Goal: Register for event/course

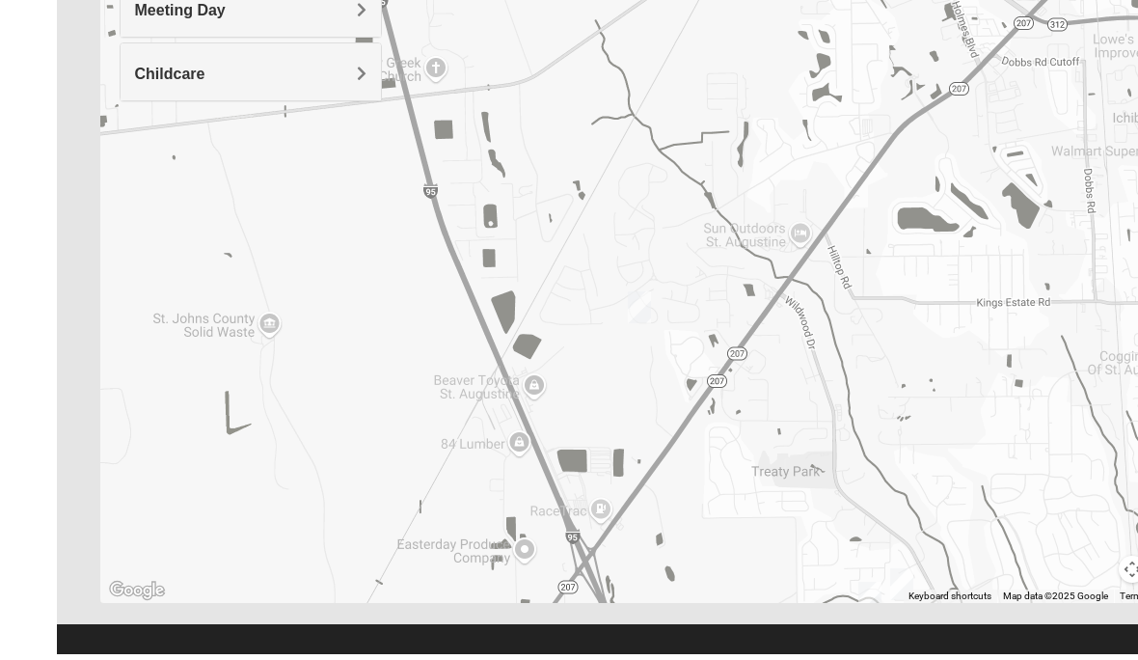
scroll to position [402, 0]
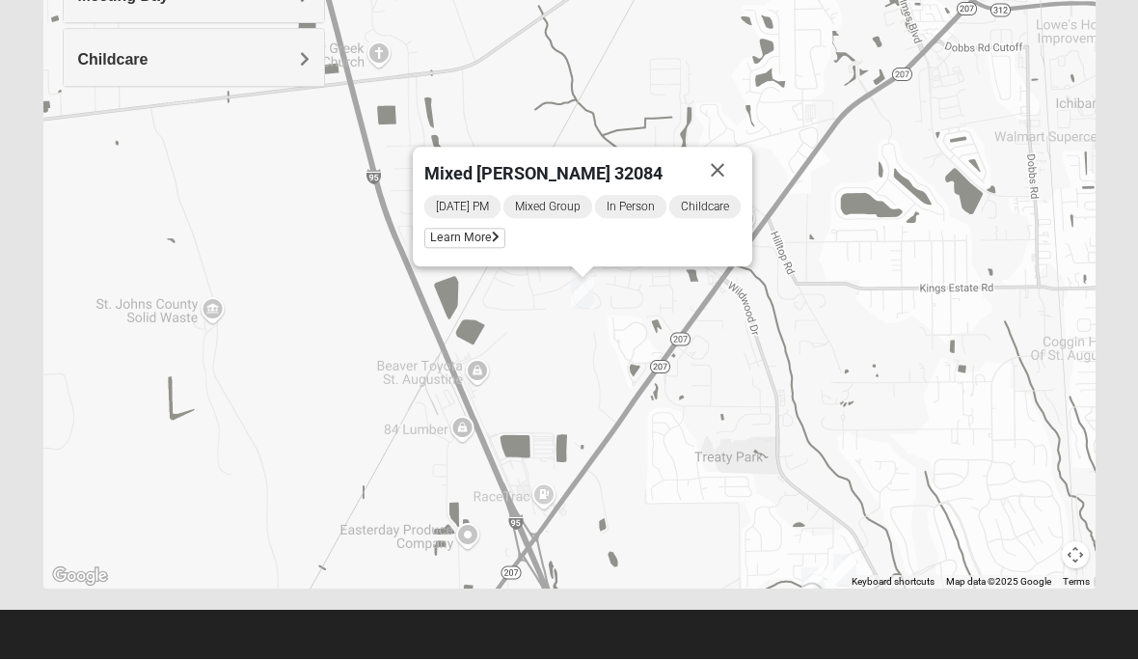
click at [482, 232] on span "Learn More" at bounding box center [464, 239] width 81 height 20
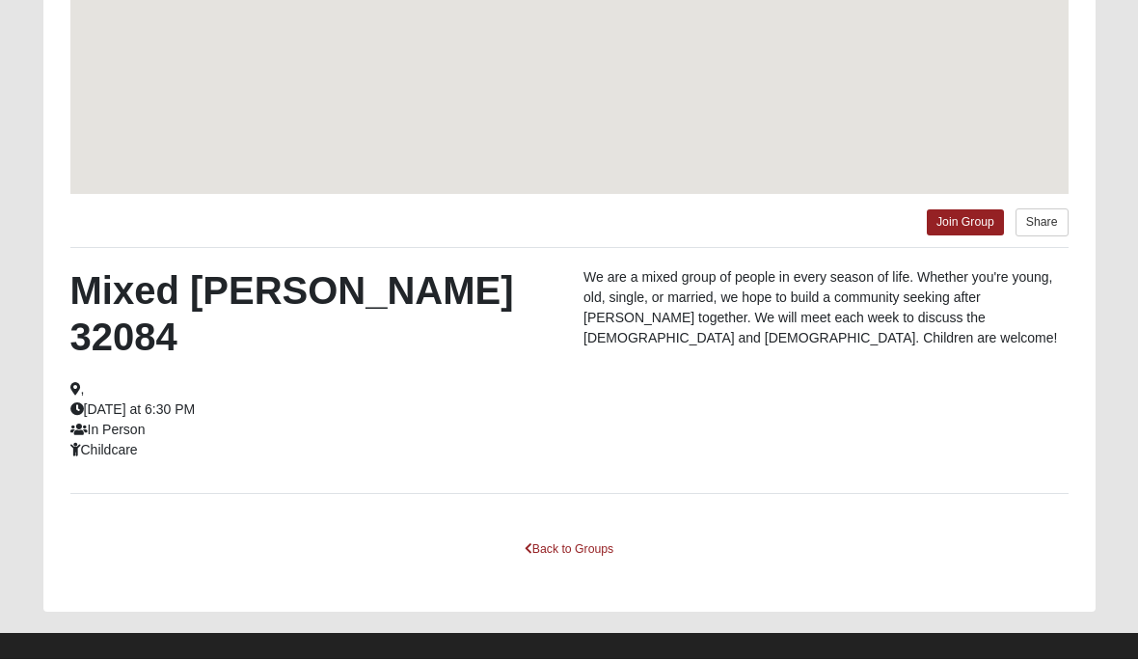
scroll to position [378, 0]
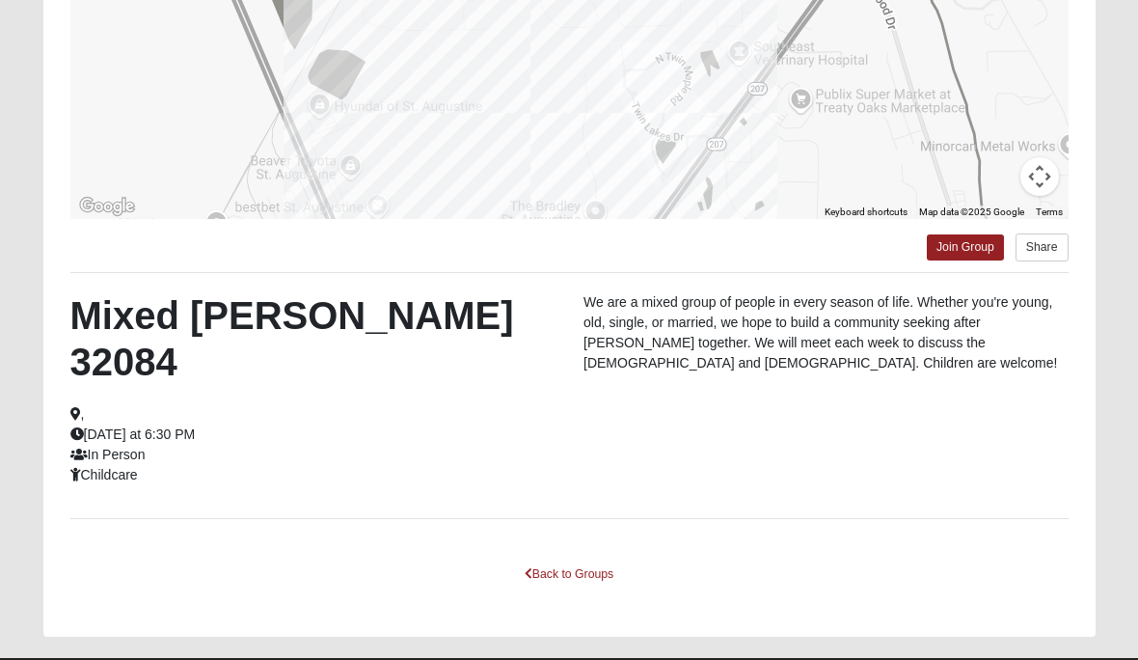
click at [961, 245] on link "Join Group" at bounding box center [965, 247] width 77 height 26
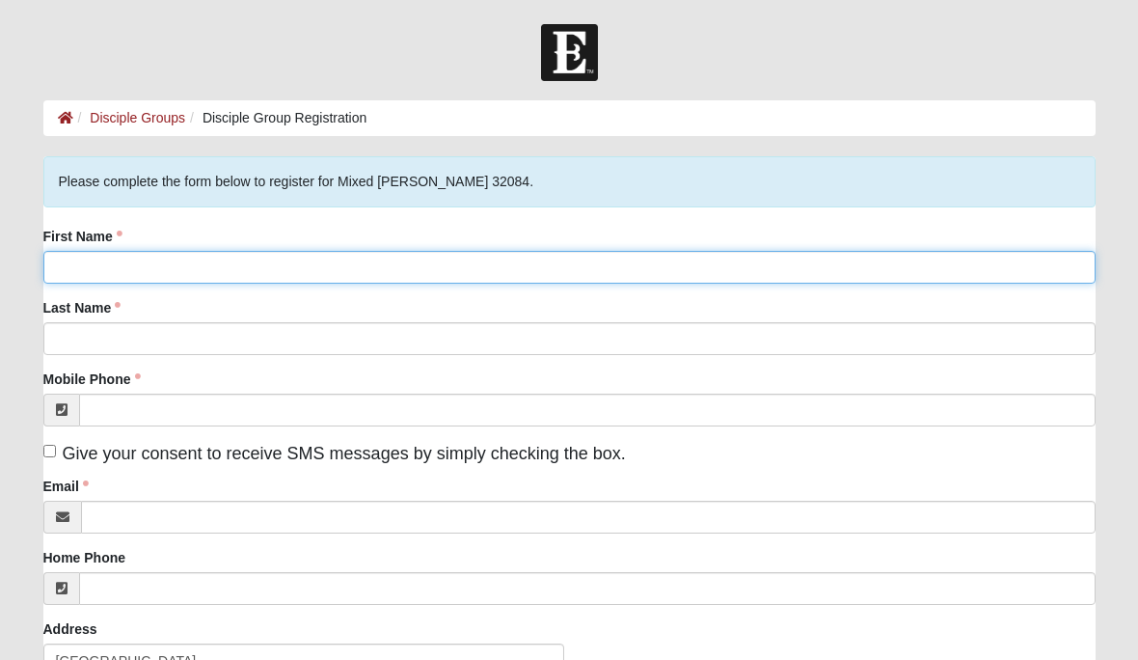
click at [576, 261] on input "First Name" at bounding box center [569, 267] width 1052 height 33
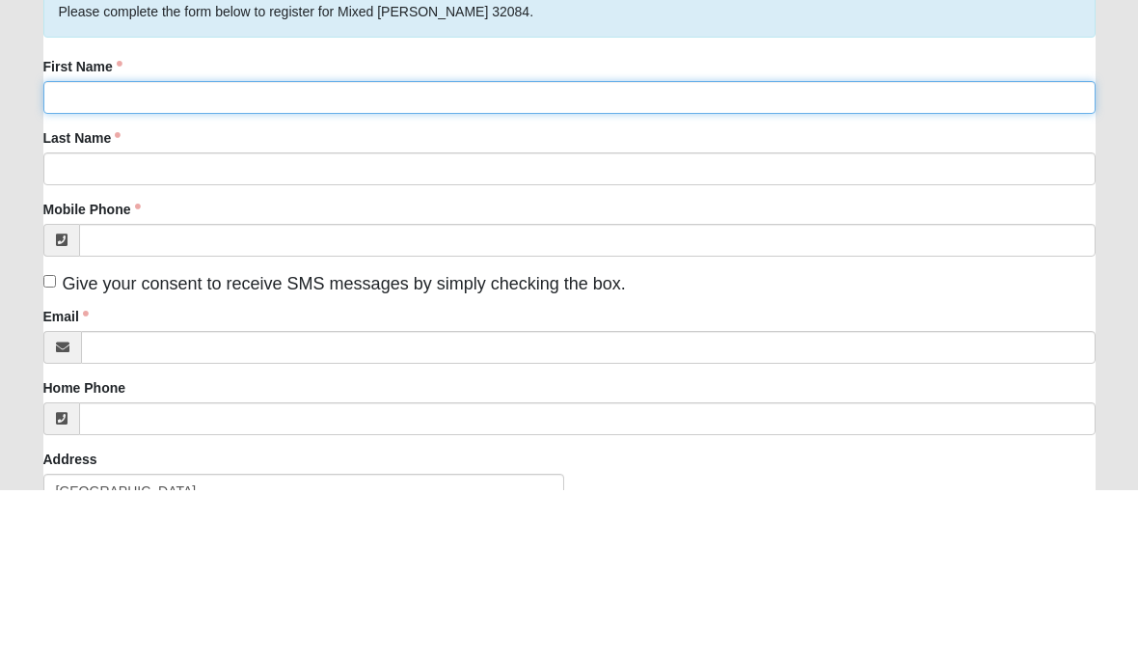
type input "[PERSON_NAME]"
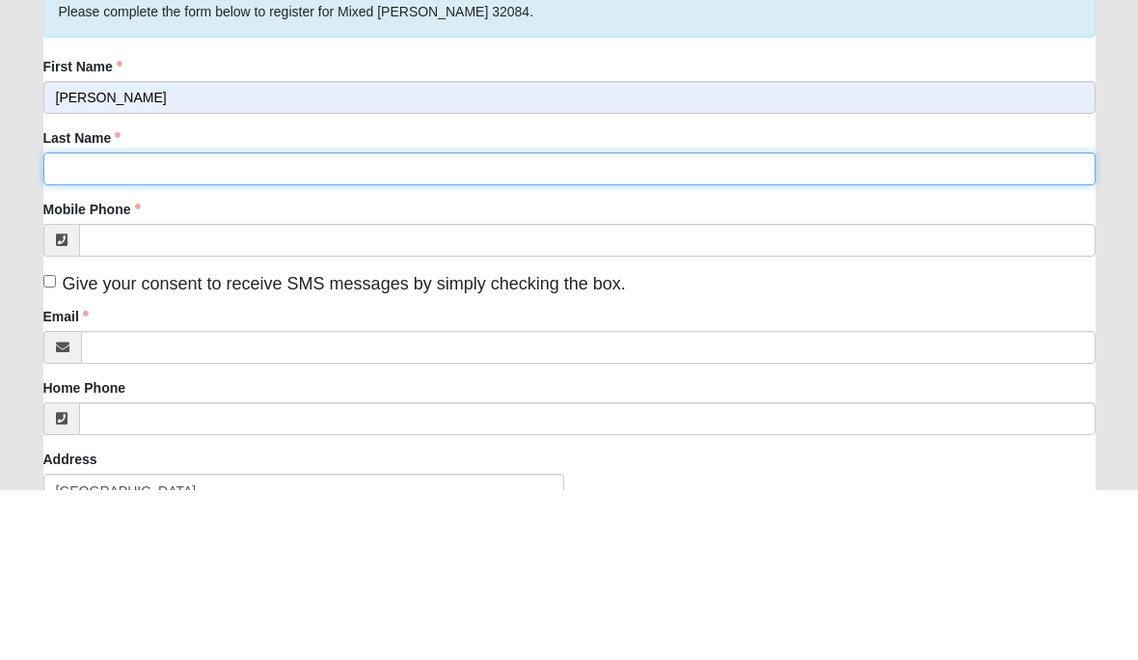
type input "Green"
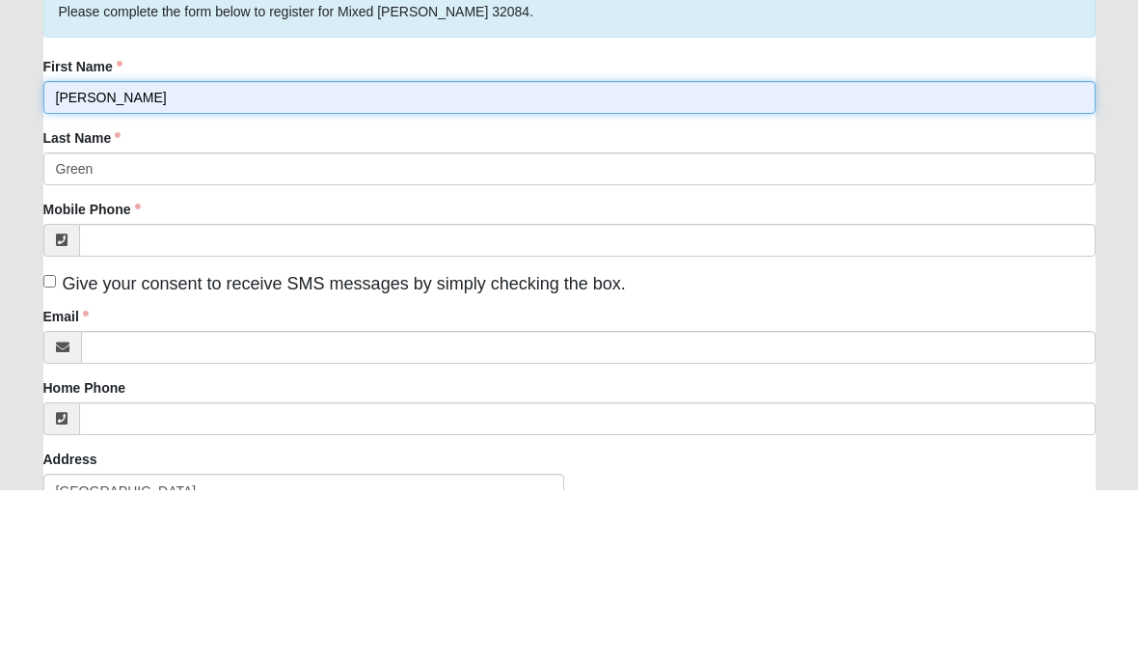
scroll to position [170, 0]
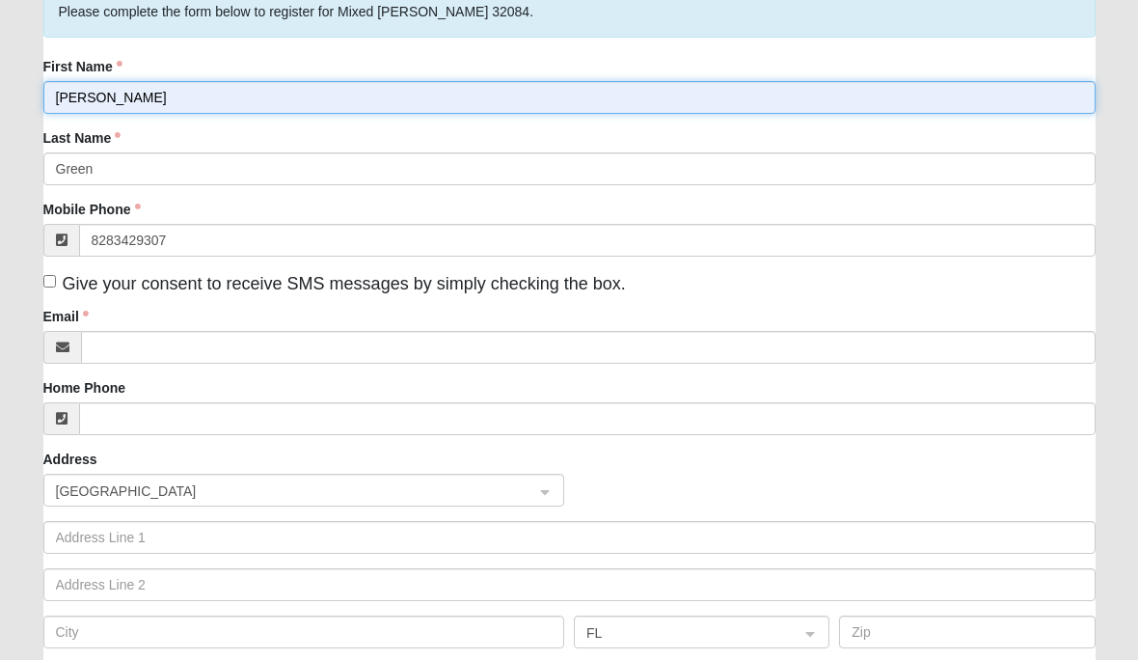
type input "[PHONE_NUMBER]"
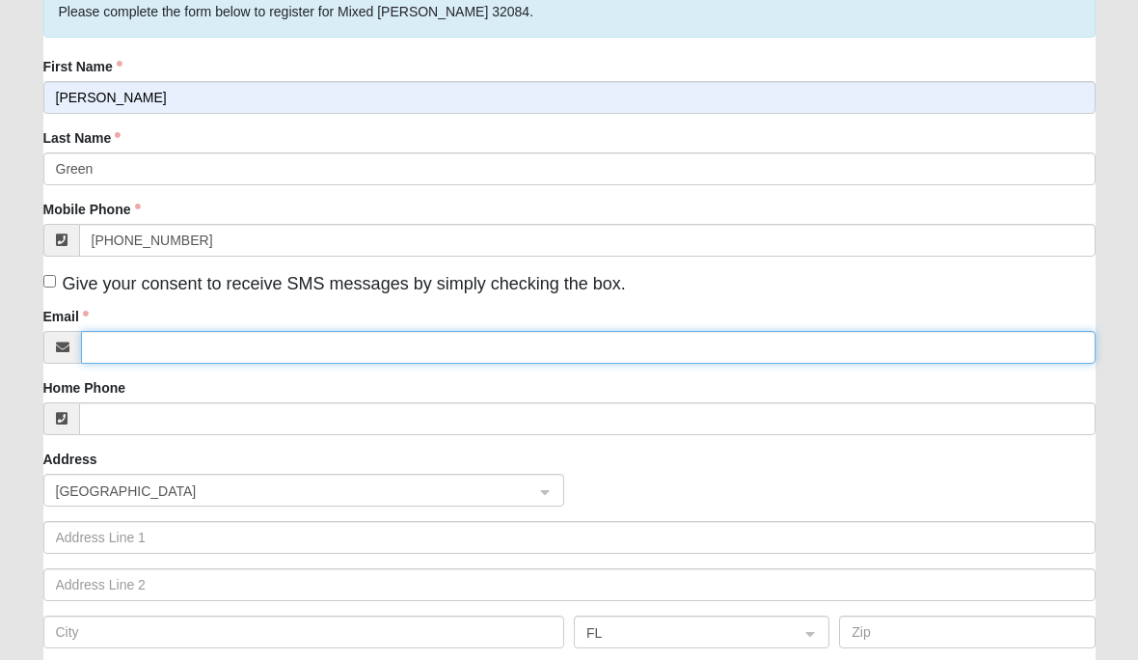
type input "[EMAIL_ADDRESS][DOMAIN_NAME]"
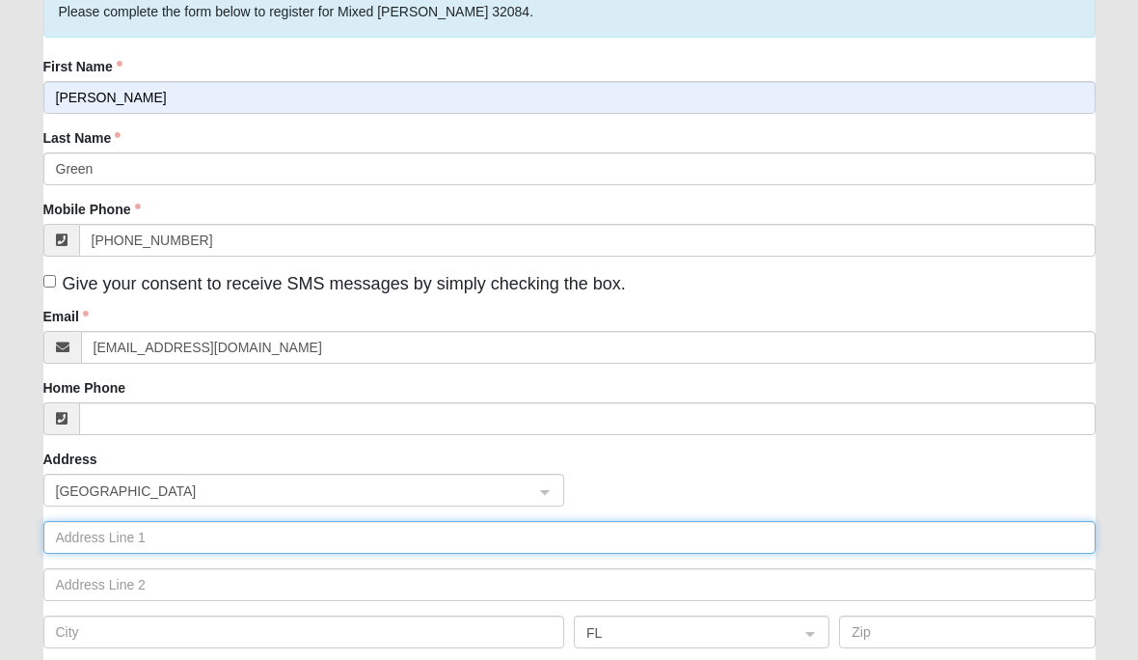
type input "[STREET_ADDRESS]"
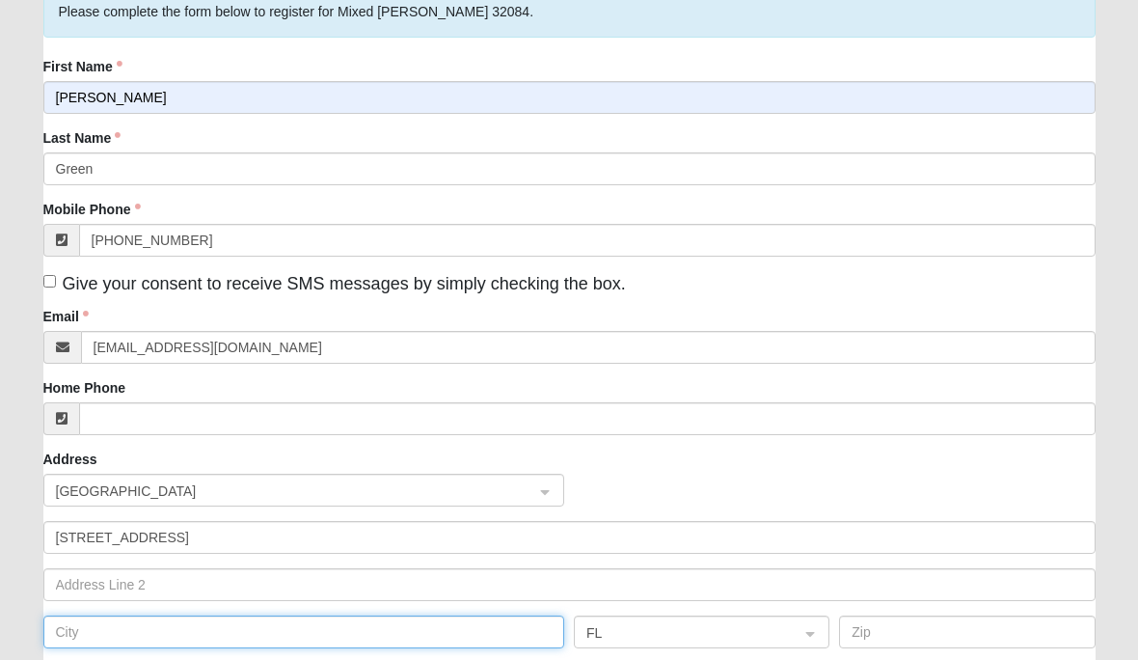
type input "ELKTON"
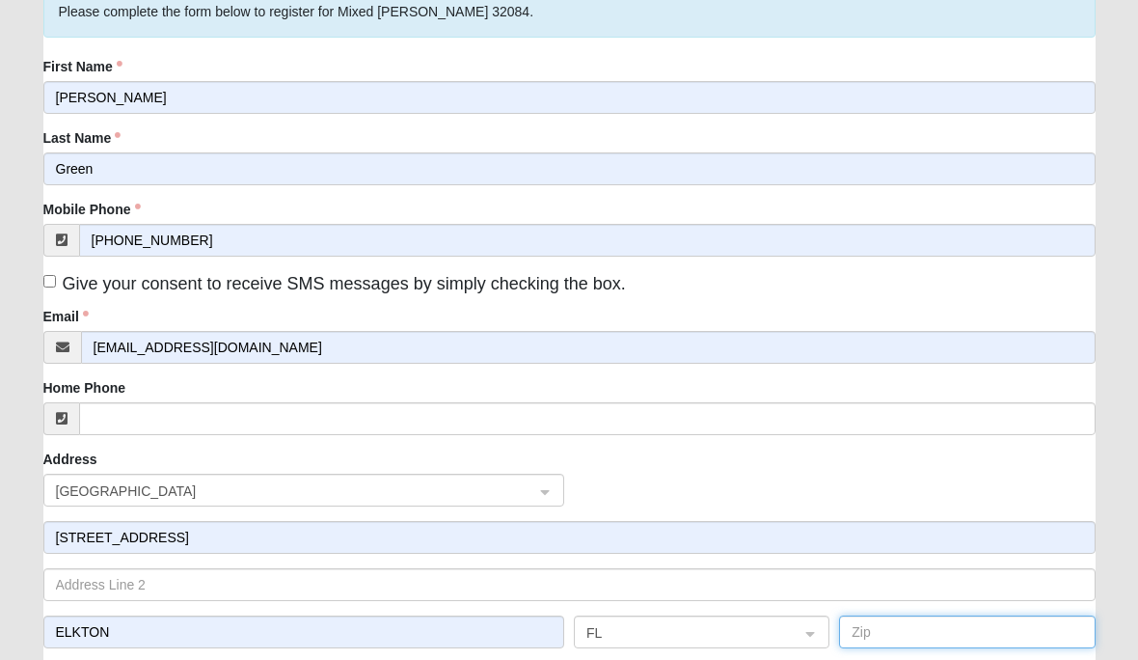
type input "32033"
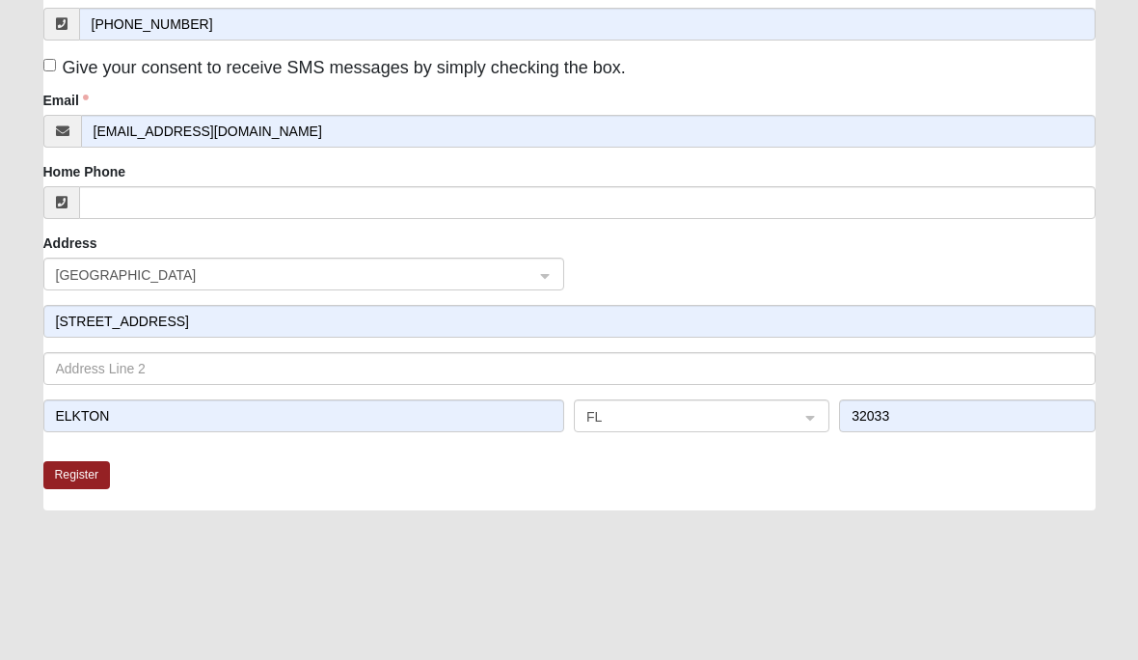
scroll to position [387, 0]
click at [77, 450] on fieldset "Please complete the form below to register for Mixed [PERSON_NAME] 32084. First…" at bounding box center [569, 115] width 1052 height 690
click at [59, 55] on label "Give your consent to receive SMS messages by simply checking the box." at bounding box center [334, 67] width 582 height 26
click at [56, 58] on input "Give your consent to receive SMS messages by simply checking the box." at bounding box center [49, 64] width 13 height 13
checkbox input "true"
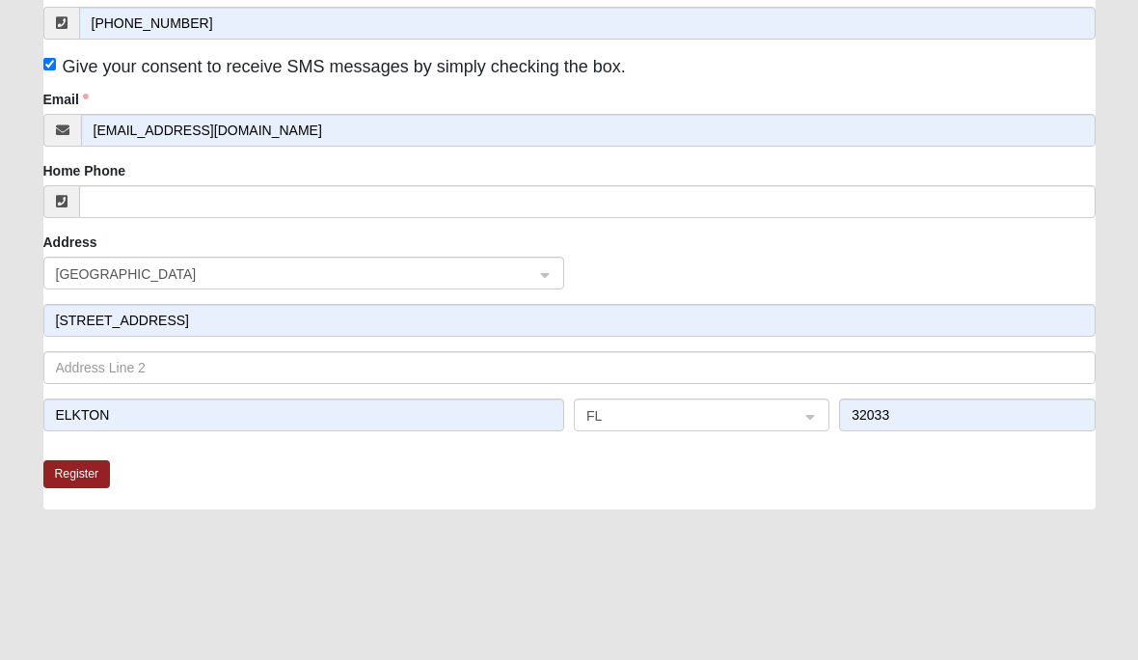
click at [94, 472] on button "Register" at bounding box center [77, 474] width 68 height 28
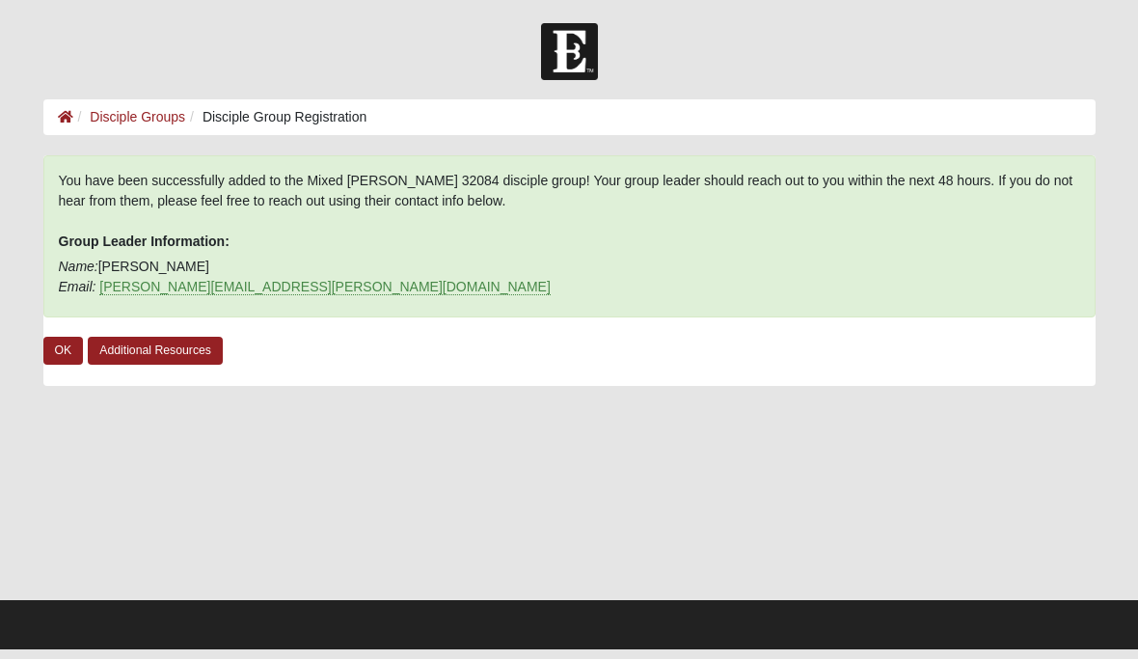
click at [62, 353] on link "OK" at bounding box center [63, 352] width 41 height 28
